Goal: Task Accomplishment & Management: Complete application form

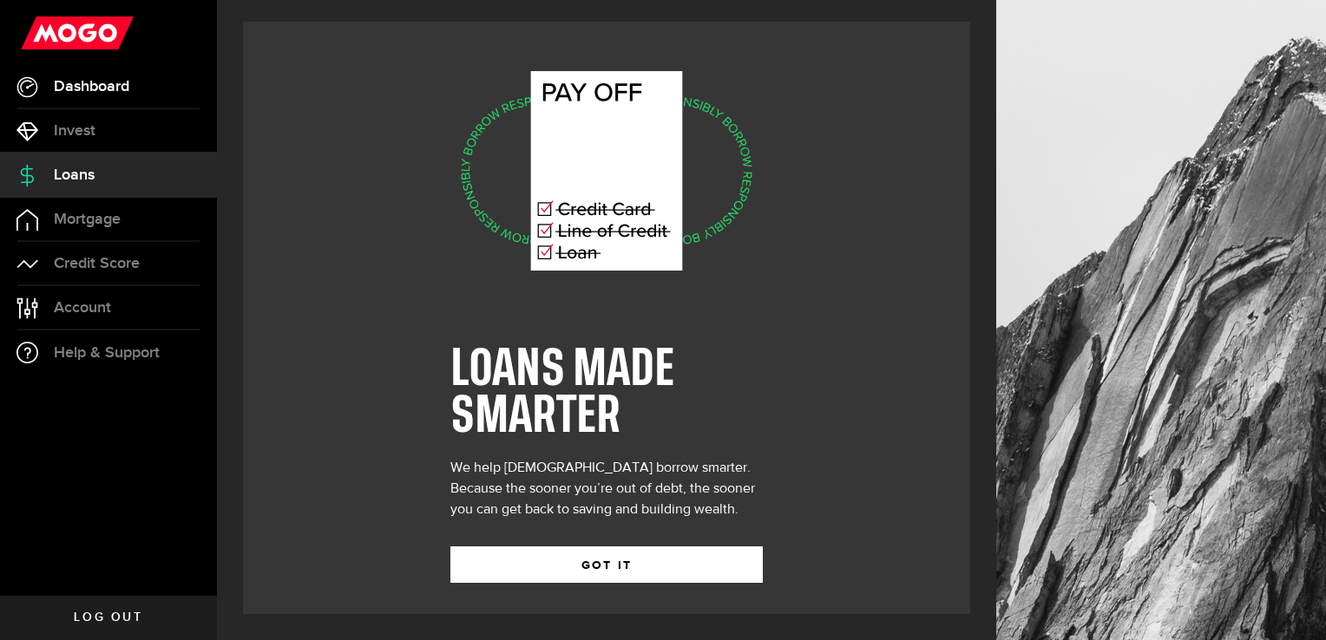
click at [83, 81] on span "Dashboard" at bounding box center [91, 87] width 75 height 16
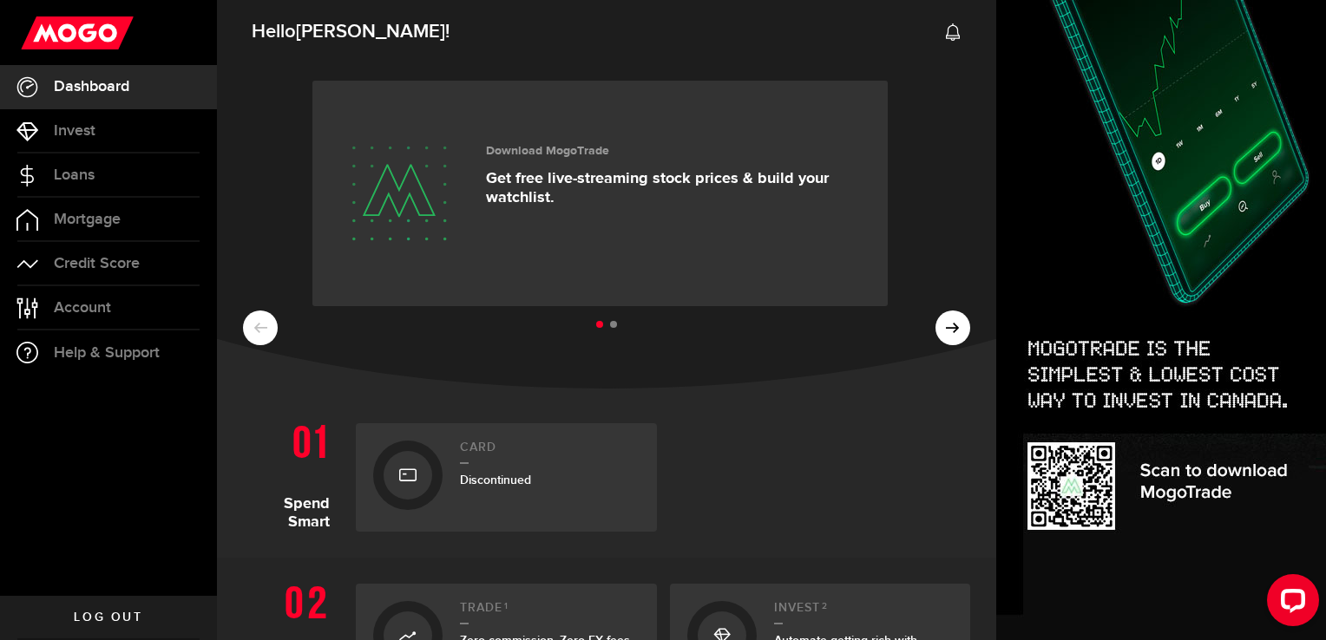
click at [482, 464] on div "Card Discontinued" at bounding box center [550, 478] width 180 height 74
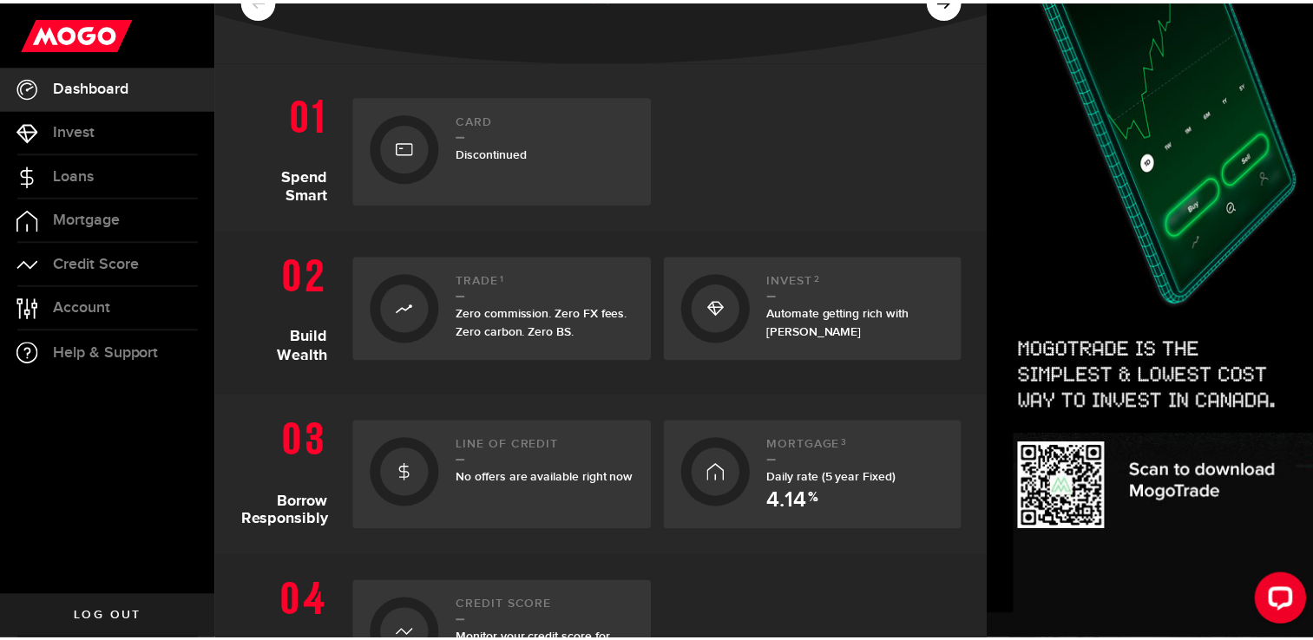
scroll to position [434, 0]
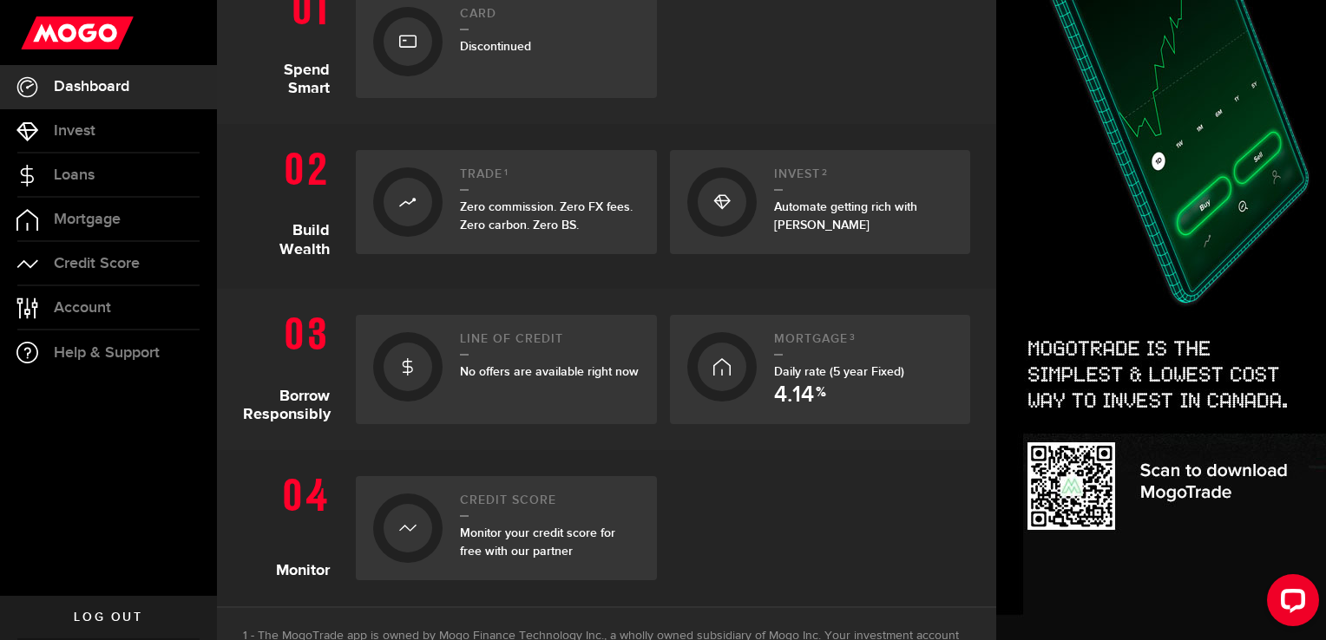
click at [416, 362] on div at bounding box center [408, 367] width 49 height 49
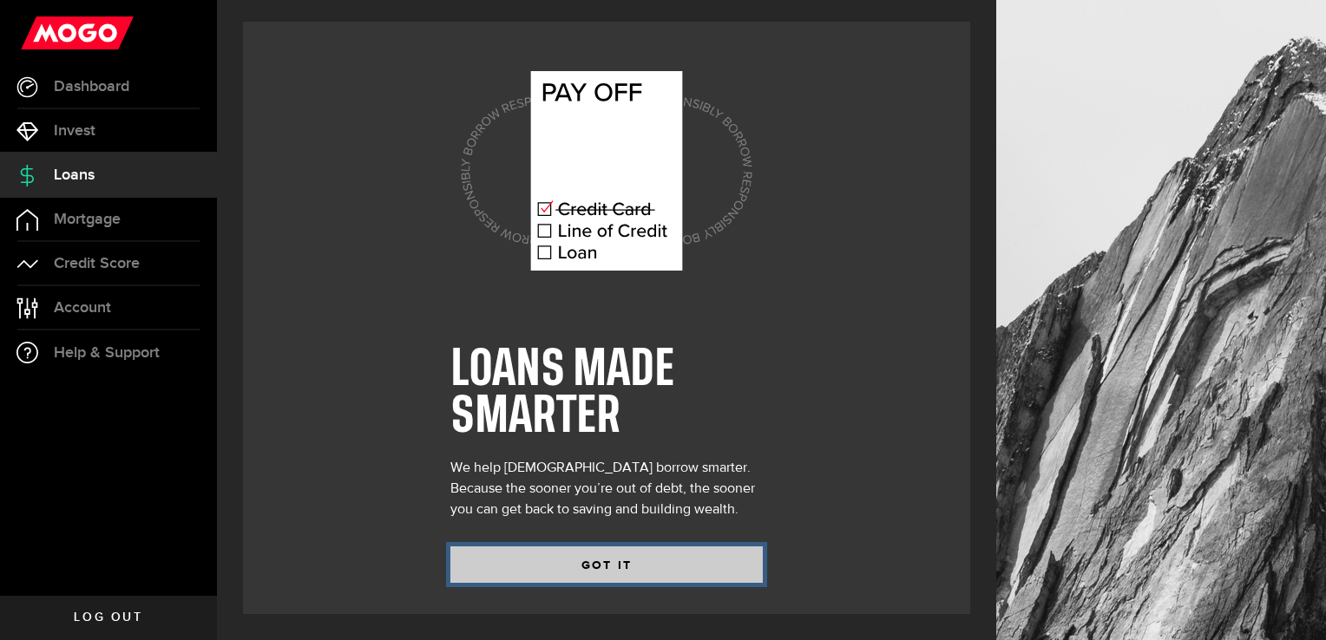
click at [603, 558] on button "GOT IT" at bounding box center [606, 565] width 312 height 36
